Goal: Task Accomplishment & Management: Complete application form

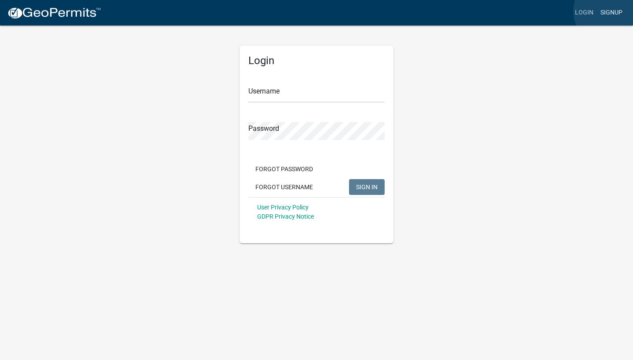
click at [609, 11] on link "Signup" at bounding box center [611, 12] width 29 height 17
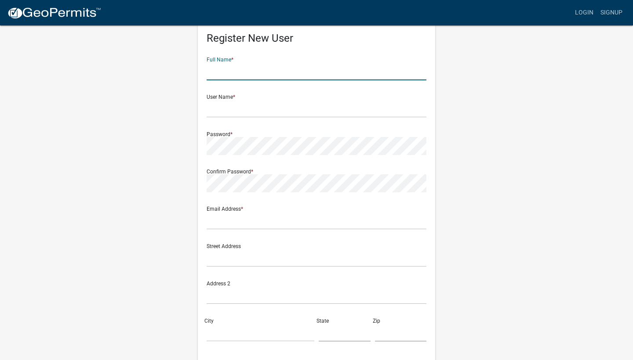
scroll to position [22, 0]
click at [265, 69] on input "[PERSON_NAME]" at bounding box center [317, 72] width 220 height 18
type input "[PERSON_NAME]"
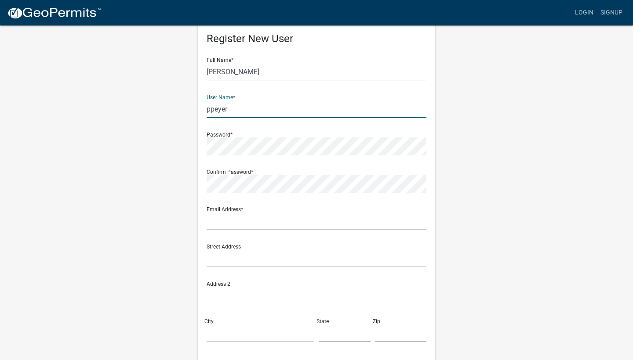
type input "ppeyer"
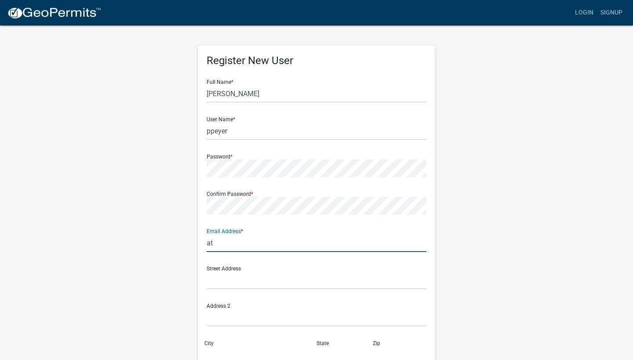
type input "a"
type input "[EMAIL_ADDRESS][DOMAIN_NAME]"
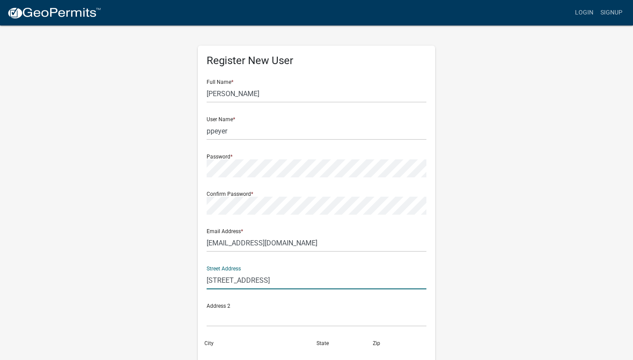
type input "[STREET_ADDRESS]"
type input "Decatur"
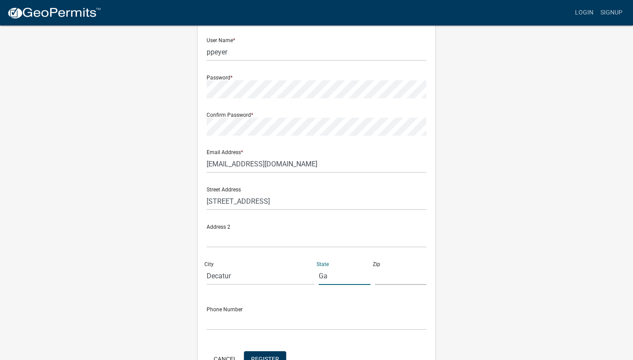
scroll to position [80, 0]
type input "Ga"
type input "30030"
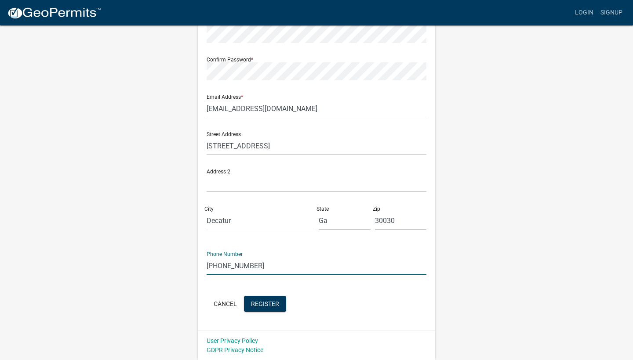
scroll to position [134, 0]
type input "[PHONE_NUMBER]"
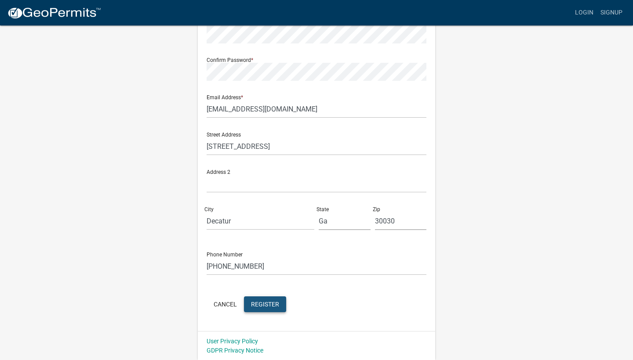
click at [273, 304] on span "Register" at bounding box center [265, 304] width 28 height 7
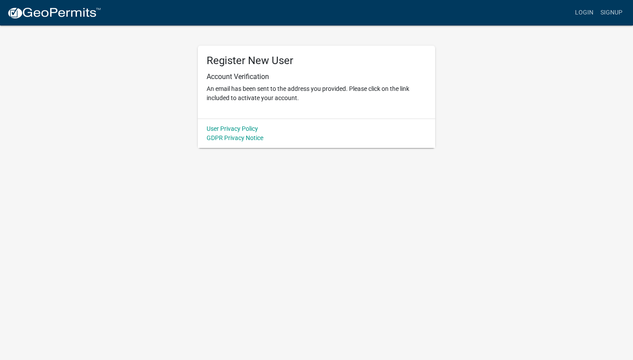
scroll to position [0, 0]
click at [97, 17] on img at bounding box center [54, 13] width 94 height 13
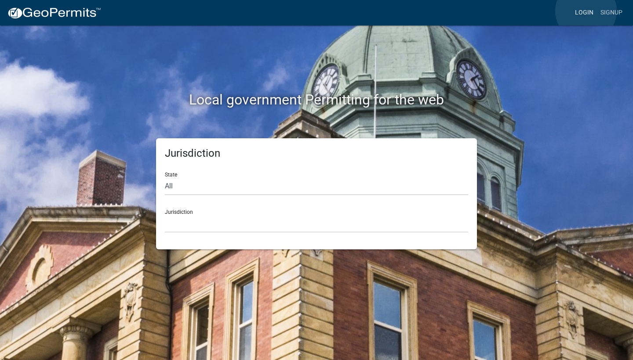
click at [586, 11] on link "Login" at bounding box center [583, 12] width 25 height 17
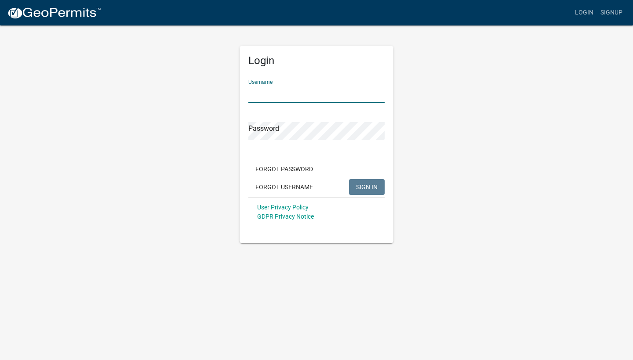
type input "ppeyer"
click at [455, 160] on div "Login Username ppeyer Password Forgot Password Forgot Username SIGN IN User Pri…" at bounding box center [316, 134] width 501 height 219
click at [371, 188] on span "SIGN IN" at bounding box center [367, 186] width 22 height 7
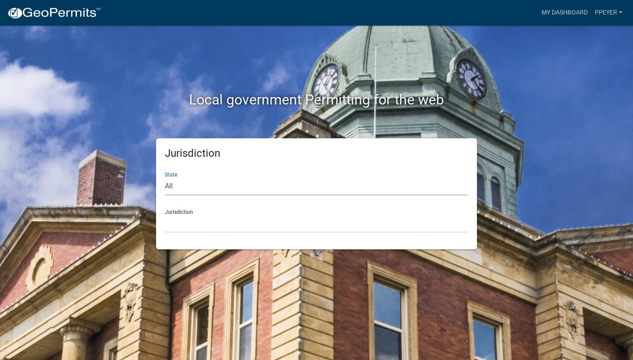
select select "[US_STATE]"
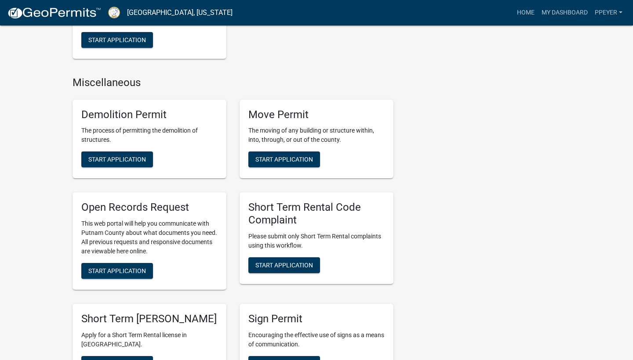
scroll to position [709, 0]
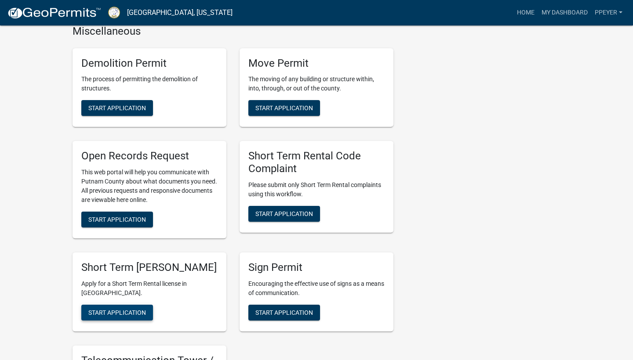
click at [114, 316] on span "Start Application" at bounding box center [117, 312] width 58 height 7
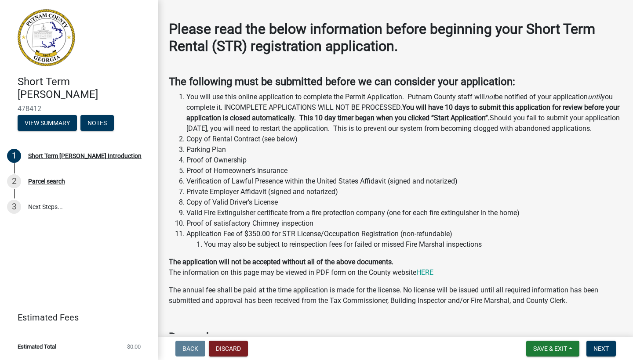
scroll to position [101, 0]
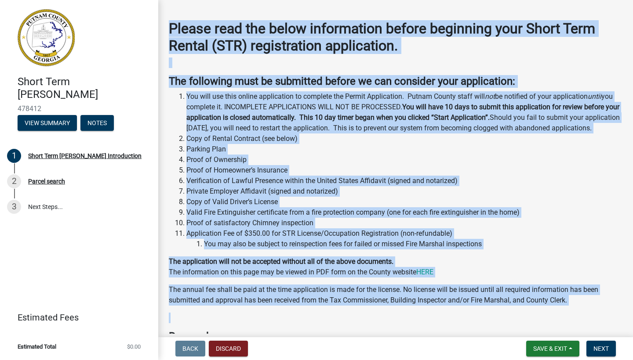
drag, startPoint x: 171, startPoint y: 30, endPoint x: 633, endPoint y: 322, distance: 546.0
copy div "Loremi dolo sit ametc adipiscinge seddoe temporinc utla Etdol Magn Aliqua (ENI)…"
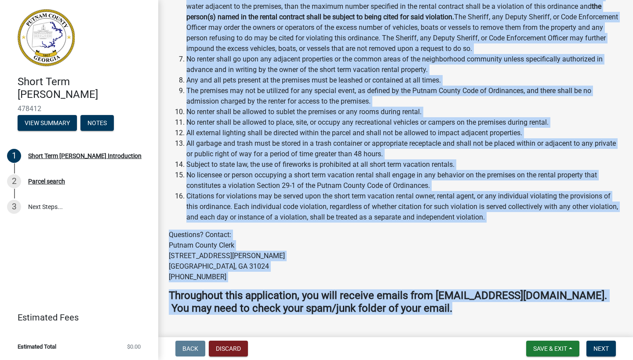
scroll to position [1276, 0]
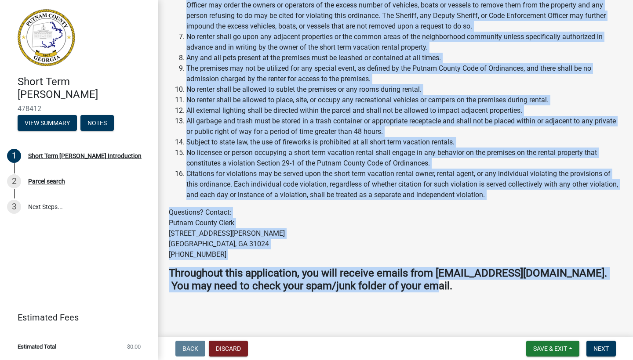
drag, startPoint x: 170, startPoint y: 65, endPoint x: 509, endPoint y: 286, distance: 404.1
copy wm-data-entity-input-list "Loremips: Dolor Sita Consecte Adipis elitsedd eiu temporinc utlabore et Dolorem…"
